Goal: Navigation & Orientation: Find specific page/section

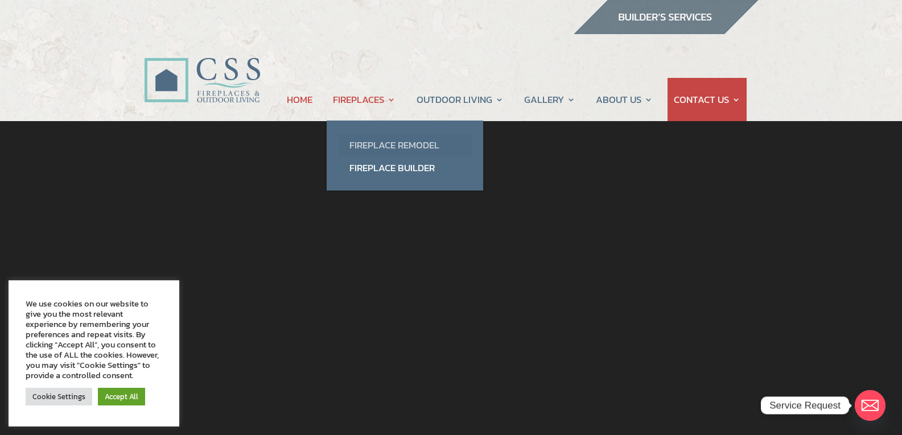
click at [387, 147] on link "Fireplace Remodel" at bounding box center [405, 145] width 134 height 23
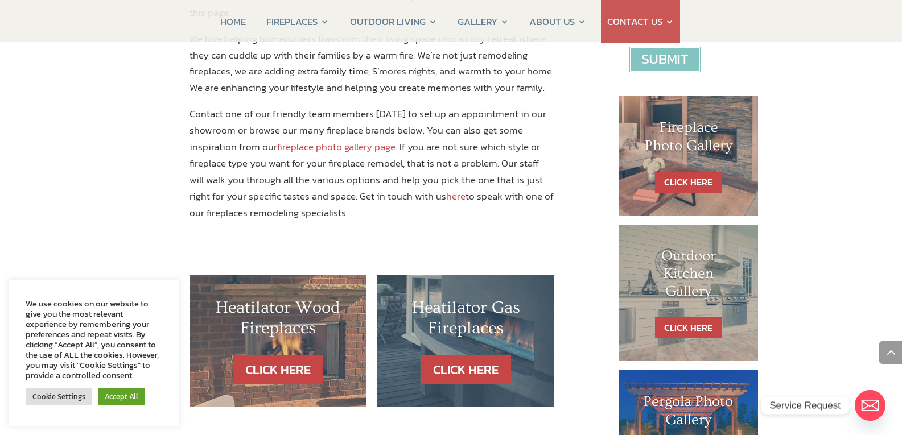
scroll to position [527, 0]
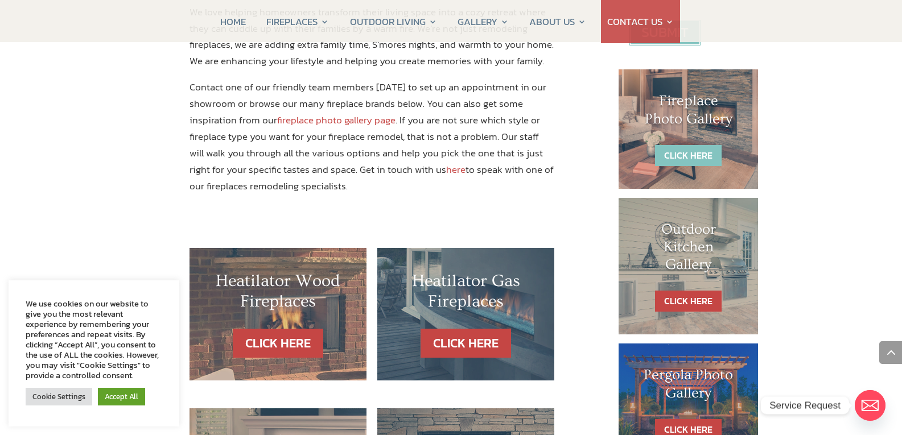
click at [674, 158] on link "CLICK HERE" at bounding box center [688, 155] width 67 height 21
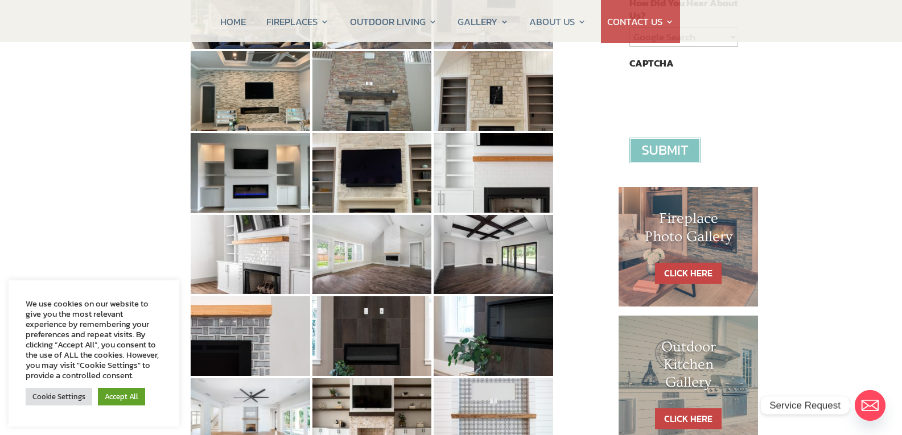
scroll to position [415, 0]
